Goal: Task Accomplishment & Management: Use online tool/utility

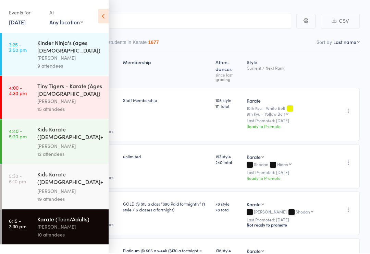
click at [26, 22] on link "[DATE]" at bounding box center [17, 23] width 17 height 8
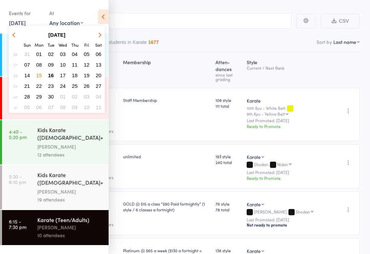
click at [50, 77] on span "16" at bounding box center [51, 75] width 6 height 6
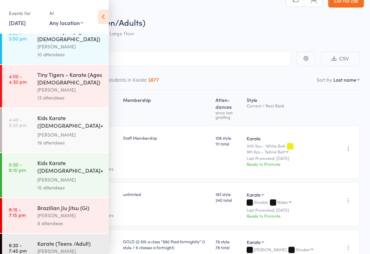
scroll to position [0, 0]
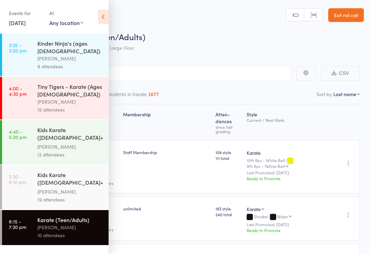
click at [4, 26] on div "Events for [DATE] [DATE] [DATE] Sun Mon Tue Wed Thu Fri Sat 36 31 01 02 03 04 0…" at bounding box center [54, 17] width 109 height 35
click at [16, 26] on link "[DATE]" at bounding box center [17, 23] width 17 height 8
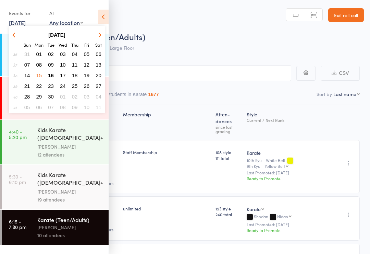
click at [49, 75] on span "16" at bounding box center [51, 75] width 6 height 6
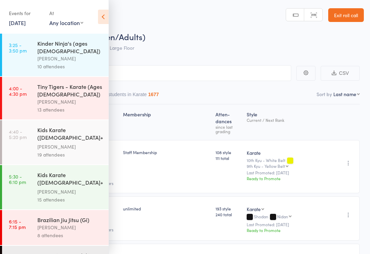
click at [22, 40] on link "3:25 - 3:50 pm Kinder Ninja's (ages [DEMOGRAPHIC_DATA]) [PERSON_NAME] 10 attend…" at bounding box center [55, 55] width 107 height 43
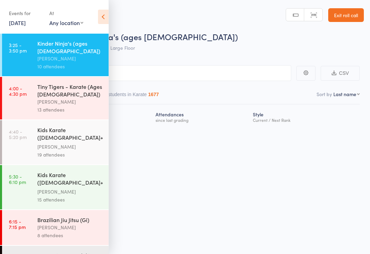
click at [101, 18] on icon at bounding box center [103, 17] width 11 height 14
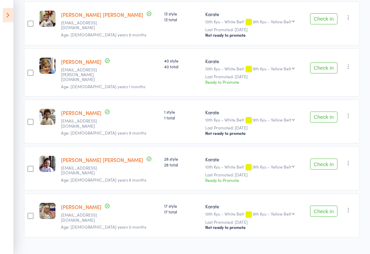
scroll to position [363, 0]
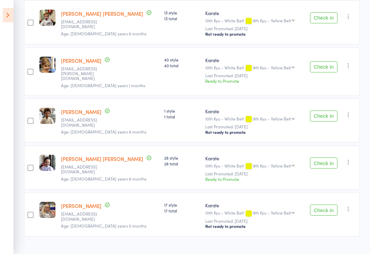
click at [5, 21] on icon at bounding box center [8, 15] width 11 height 14
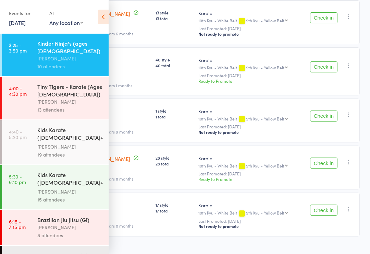
click at [11, 90] on time "4:00 - 4:30 pm" at bounding box center [18, 90] width 18 height 11
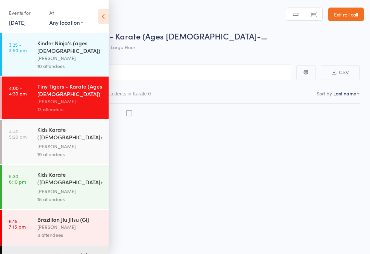
scroll to position [5, 0]
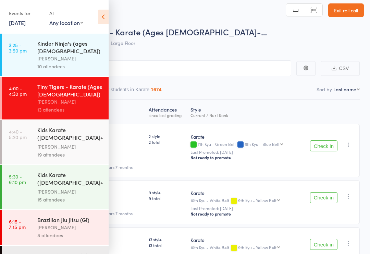
click at [95, 24] on div "Events for [DATE] [DATE] [DATE] Sun Mon Tue Wed Thu Fri Sat 36 31 01 02 03 04 0…" at bounding box center [54, 17] width 109 height 35
click at [97, 10] on div "Events for [DATE] [DATE] [DATE] Sun Mon Tue Wed Thu Fri Sat 36 31 01 02 03 04 0…" at bounding box center [54, 17] width 109 height 35
click at [110, 26] on span "Tiny Tigers - Karate (Ages [DEMOGRAPHIC_DATA]-…" at bounding box center [167, 31] width 200 height 11
click at [103, 19] on icon at bounding box center [103, 17] width 11 height 14
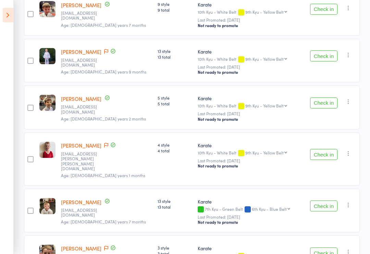
scroll to position [194, 0]
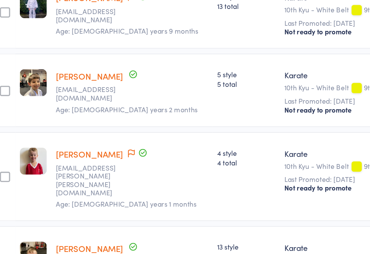
click at [73, 141] on link "[PERSON_NAME]" at bounding box center [81, 144] width 40 height 7
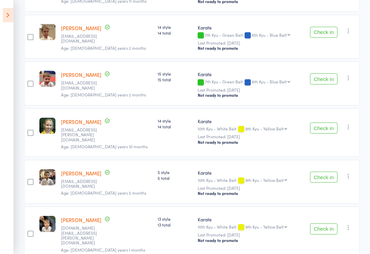
scroll to position [504, 0]
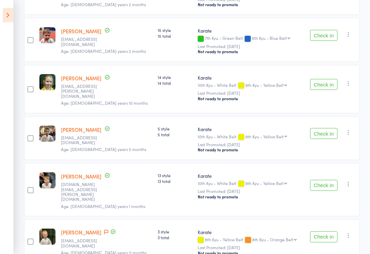
click at [6, 14] on icon at bounding box center [8, 15] width 11 height 14
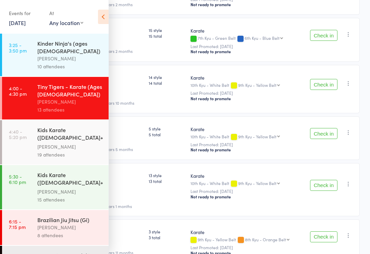
click at [88, 224] on div "[PERSON_NAME]" at bounding box center [70, 227] width 66 height 8
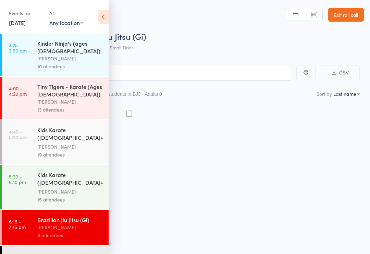
scroll to position [5, 0]
click at [104, 11] on icon at bounding box center [103, 17] width 11 height 14
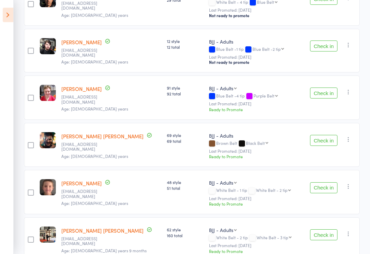
scroll to position [141, 0]
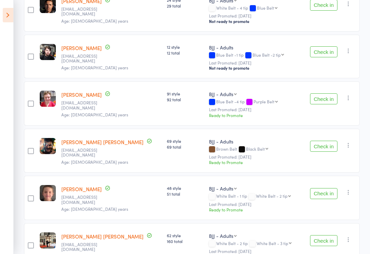
click at [7, 11] on icon at bounding box center [8, 15] width 11 height 14
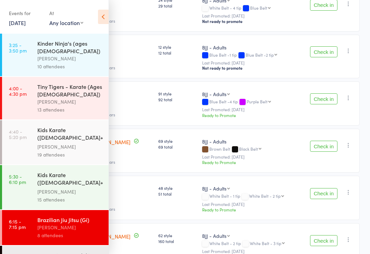
click at [71, 55] on div "[PERSON_NAME]" at bounding box center [70, 59] width 66 height 8
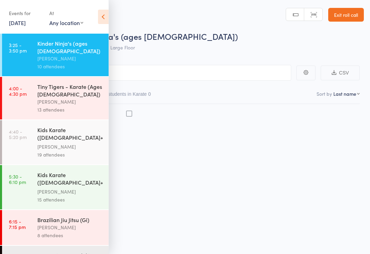
click at [102, 151] on div "19 attendees" at bounding box center [70, 155] width 66 height 8
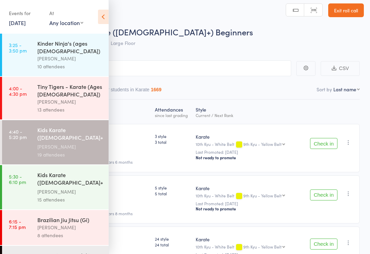
click at [105, 20] on icon at bounding box center [103, 17] width 11 height 14
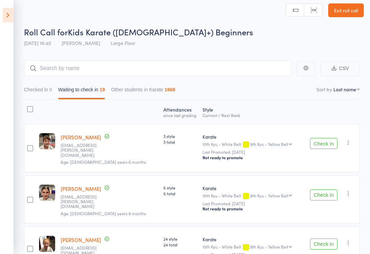
click at [3, 17] on icon at bounding box center [8, 15] width 11 height 14
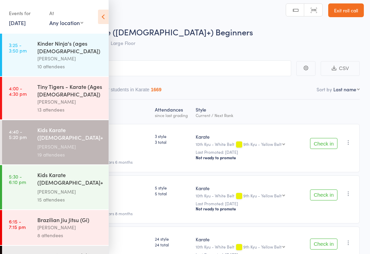
click at [84, 62] on div "10 attendees" at bounding box center [70, 66] width 66 height 8
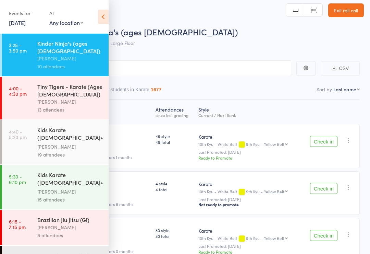
click at [108, 28] on div "Events for [DATE] [DATE] [DATE] Sun Mon Tue Wed Thu Fri Sat 36 31 01 02 03 04 0…" at bounding box center [54, 17] width 109 height 35
click at [112, 12] on header "Roll Call for Kinder Ninja's (ages [DEMOGRAPHIC_DATA]) [DATE] 15:25 [PERSON_NAM…" at bounding box center [185, 22] width 370 height 55
click at [108, 18] on icon at bounding box center [103, 17] width 11 height 14
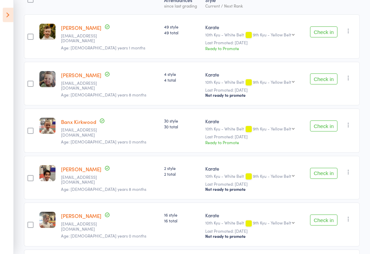
scroll to position [99, 0]
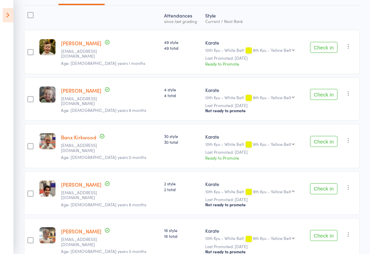
click at [4, 17] on icon at bounding box center [8, 15] width 11 height 14
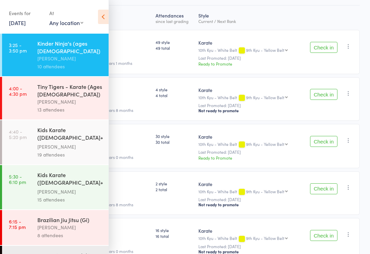
click at [104, 13] on icon at bounding box center [103, 17] width 11 height 14
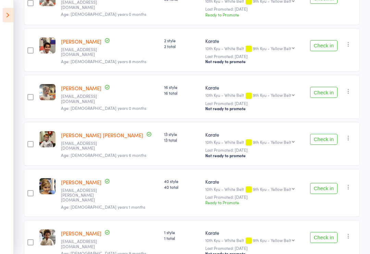
scroll to position [241, 0]
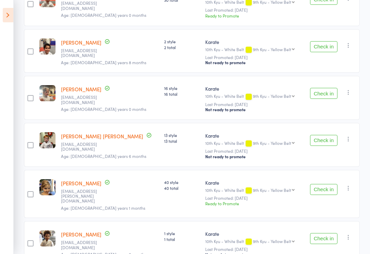
click at [324, 190] on button "Check in" at bounding box center [323, 189] width 27 height 11
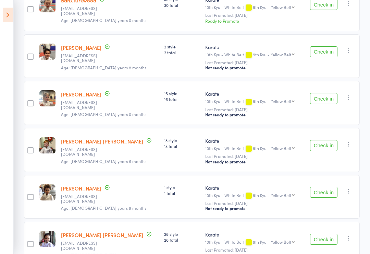
scroll to position [235, 0]
click at [333, 103] on button "Check in" at bounding box center [323, 98] width 27 height 11
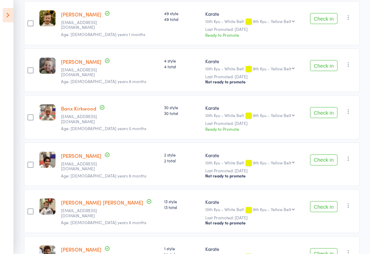
scroll to position [127, 0]
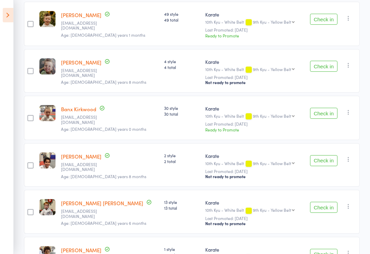
click at [329, 60] on div "Check in Check in Send message Add Note Remove [PERSON_NAME] absent" at bounding box center [332, 71] width 56 height 44
click at [328, 71] on button "Check in" at bounding box center [323, 66] width 27 height 11
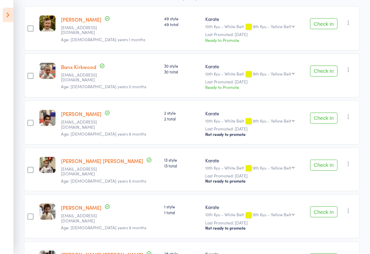
scroll to position [122, 0]
click at [328, 29] on button "Check in" at bounding box center [323, 24] width 27 height 11
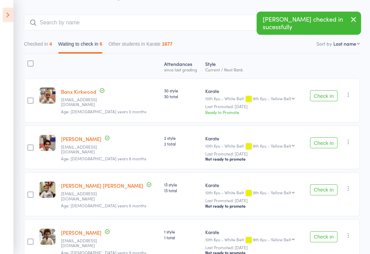
scroll to position [47, 0]
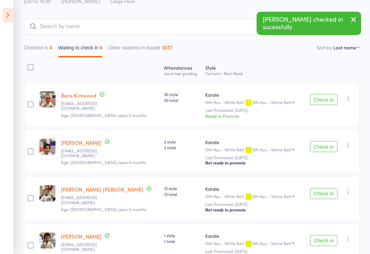
click at [39, 54] on button "Checked in 4" at bounding box center [38, 49] width 28 height 16
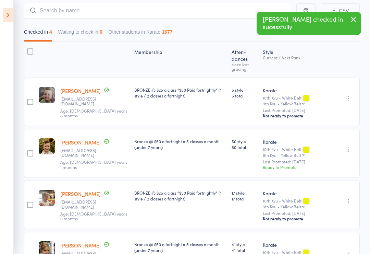
scroll to position [63, 0]
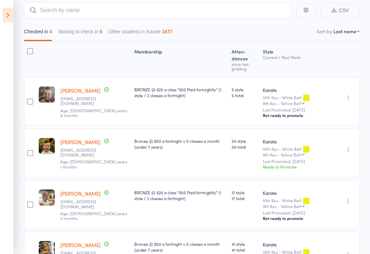
click at [93, 39] on button "Waiting to check in 6" at bounding box center [80, 33] width 44 height 16
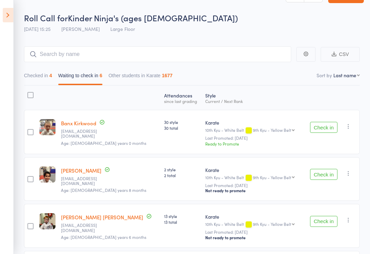
scroll to position [19, 0]
click at [0, 99] on aside "Events for [DATE] [DATE] [DATE] Sun Mon Tue Wed Thu Fri Sat 36 31 01 02 03 04 0…" at bounding box center [7, 127] width 14 height 254
click at [0, 91] on aside "Events for [DATE] [DATE] [DATE] Sun Mon Tue Wed Thu Fri Sat 36 31 01 02 03 04 0…" at bounding box center [7, 127] width 14 height 254
click at [0, 89] on aside "Events for [DATE] [DATE] [DATE] Sun Mon Tue Wed Thu Fri Sat 36 31 01 02 03 04 0…" at bounding box center [7, 127] width 14 height 254
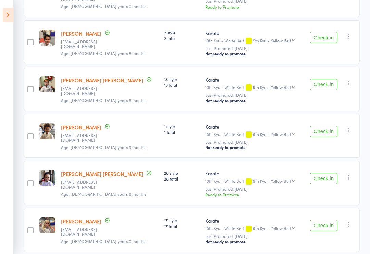
click at [322, 184] on button "Check in" at bounding box center [323, 178] width 27 height 11
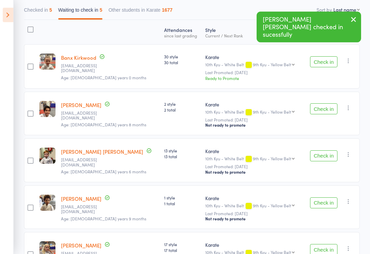
scroll to position [85, 0]
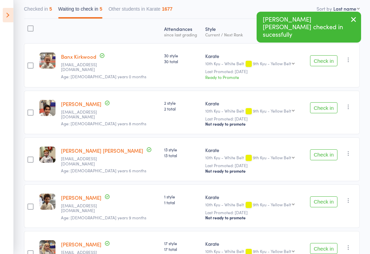
click at [324, 112] on button "Check in" at bounding box center [323, 107] width 27 height 11
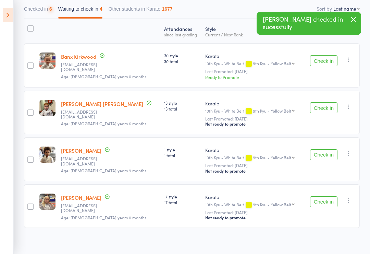
scroll to position [81, 0]
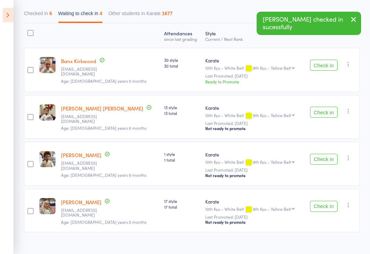
click at [322, 152] on div "Check in Check in Send message Add Note Remove [PERSON_NAME] absent" at bounding box center [332, 164] width 56 height 44
click at [320, 155] on button "Check in" at bounding box center [323, 159] width 27 height 11
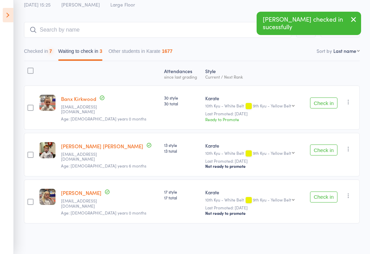
scroll to position [34, 0]
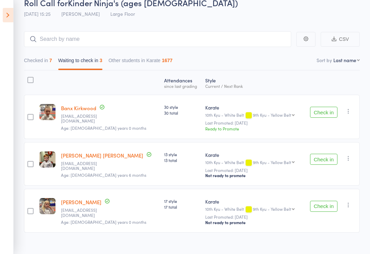
click at [320, 159] on button "Check in" at bounding box center [323, 159] width 27 height 11
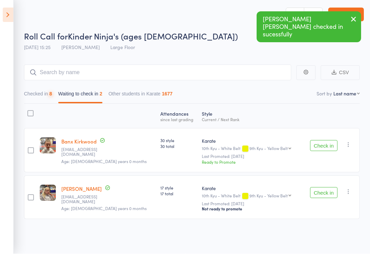
scroll to position [5, 0]
